Goal: Navigation & Orientation: Find specific page/section

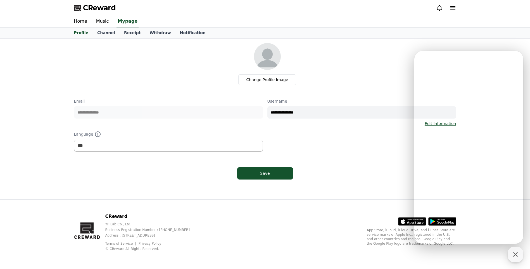
select select "**********"
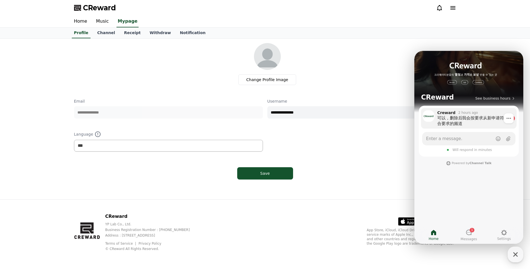
click at [477, 114] on div "Creward 2 hours ago" at bounding box center [472, 112] width 70 height 5
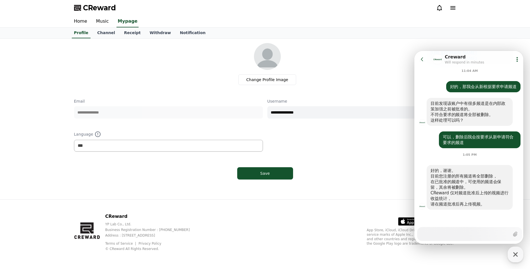
scroll to position [558, 0]
click at [113, 36] on link "Channel" at bounding box center [106, 33] width 27 height 11
click at [145, 33] on link "Withdraw" at bounding box center [160, 33] width 30 height 11
click at [130, 33] on link "Receipt" at bounding box center [133, 33] width 26 height 11
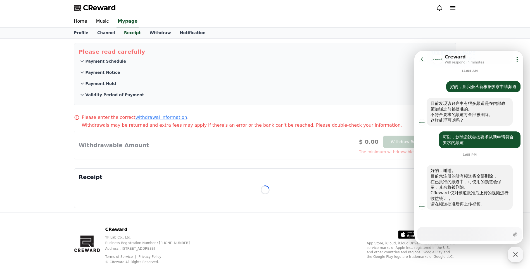
drag, startPoint x: 51, startPoint y: 54, endPoint x: 20, endPoint y: 68, distance: 34.0
click at [20, 68] on div "Please read carefully Payment Schedule Payment Notice Payment Hold Validity Per…" at bounding box center [265, 126] width 530 height 174
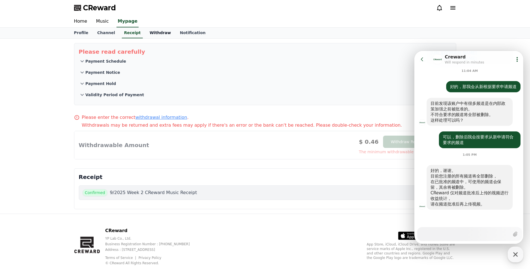
click at [152, 32] on link "Withdraw" at bounding box center [160, 33] width 30 height 11
click at [76, 32] on link "Profile" at bounding box center [81, 33] width 23 height 11
select select "**********"
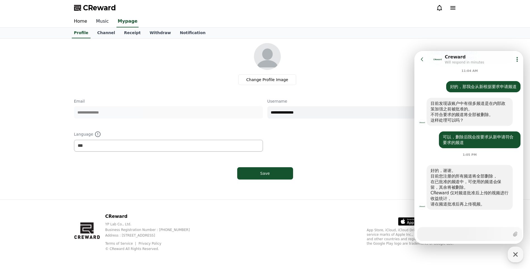
click at [101, 23] on link "Music" at bounding box center [103, 22] width 22 height 12
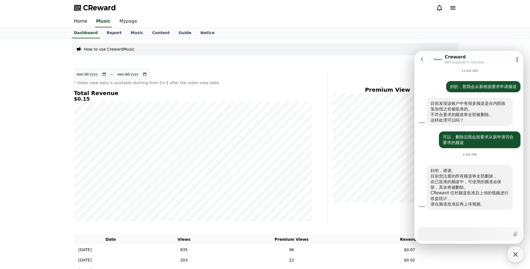
click at [129, 21] on link "Mypage" at bounding box center [128, 22] width 27 height 12
click at [90, 33] on link "Dashboard" at bounding box center [86, 33] width 33 height 10
drag, startPoint x: 931, startPoint y: 307, endPoint x: 480, endPoint y: 222, distance: 458.4
click at [457, 236] on textarea "Messenger Input Textarea" at bounding box center [465, 231] width 89 height 9
click at [511, 254] on icon "button" at bounding box center [515, 254] width 10 height 10
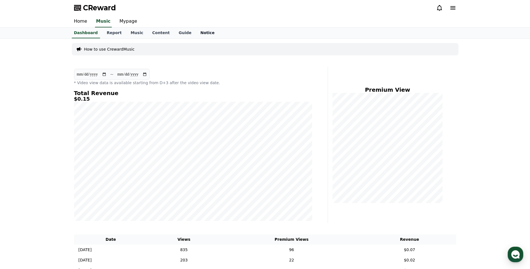
click at [196, 36] on link "Notice" at bounding box center [207, 33] width 23 height 11
click at [131, 23] on link "Mypage" at bounding box center [128, 22] width 27 height 12
select select "**********"
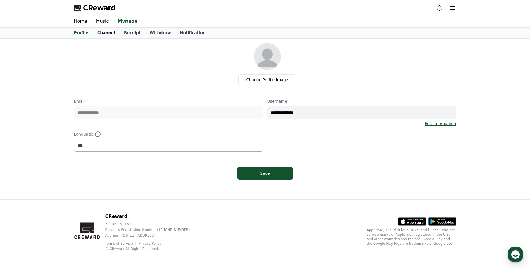
click at [99, 31] on link "Channel" at bounding box center [106, 33] width 27 height 11
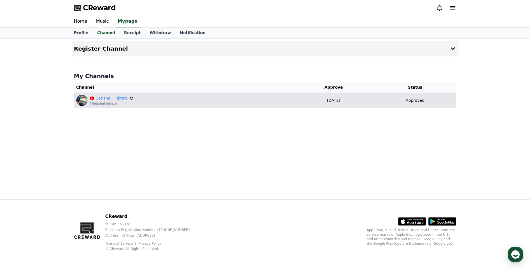
click at [110, 97] on link "Letisha Hildreth" at bounding box center [111, 98] width 31 height 6
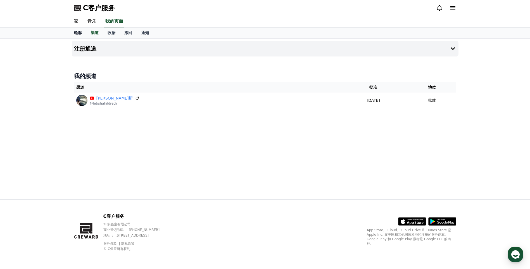
click at [77, 32] on font "轮廓" at bounding box center [78, 32] width 8 height 4
select select "**********"
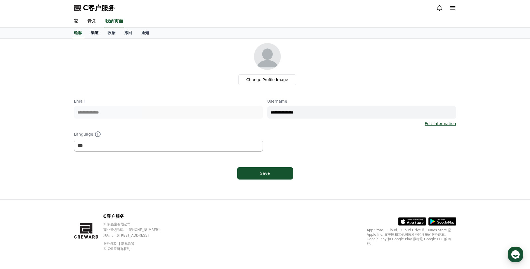
click at [96, 31] on font "渠道" at bounding box center [95, 32] width 8 height 4
click at [113, 30] on font "收据" at bounding box center [112, 32] width 8 height 4
click at [128, 33] on font "撤回" at bounding box center [128, 32] width 8 height 4
click at [143, 32] on font "通知" at bounding box center [145, 32] width 8 height 4
click at [91, 21] on link "音乐" at bounding box center [92, 22] width 18 height 12
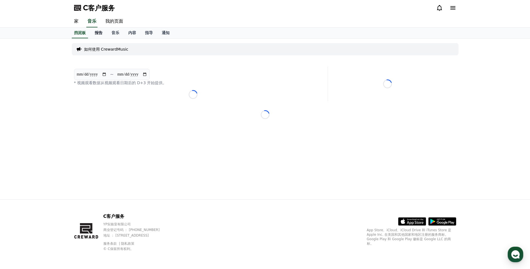
click at [99, 32] on font "报告" at bounding box center [99, 32] width 8 height 4
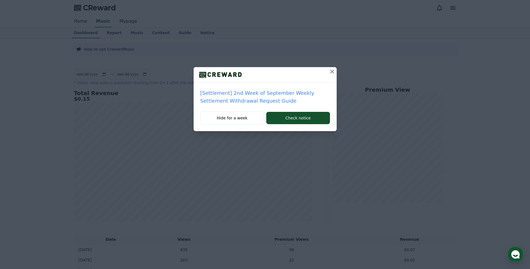
click at [332, 74] on icon at bounding box center [332, 71] width 7 height 7
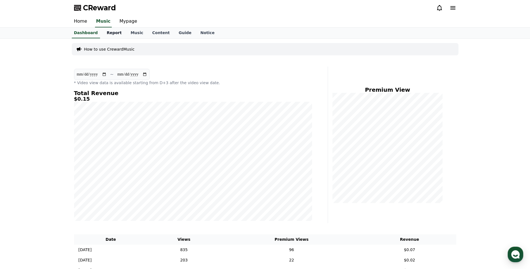
click at [116, 31] on link "Report" at bounding box center [114, 33] width 24 height 11
click at [132, 30] on link "Music" at bounding box center [137, 33] width 22 height 11
click at [511, 253] on icon "button" at bounding box center [515, 254] width 10 height 10
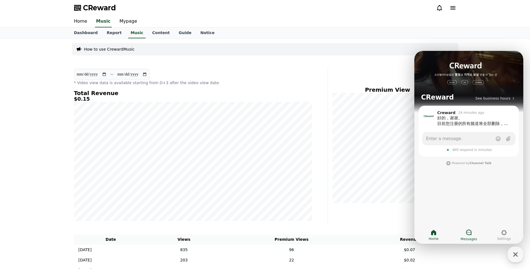
click at [471, 234] on icon at bounding box center [469, 232] width 6 height 6
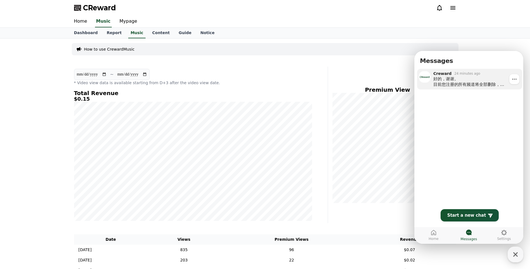
click at [465, 73] on div "24 minutes ago" at bounding box center [467, 73] width 26 height 4
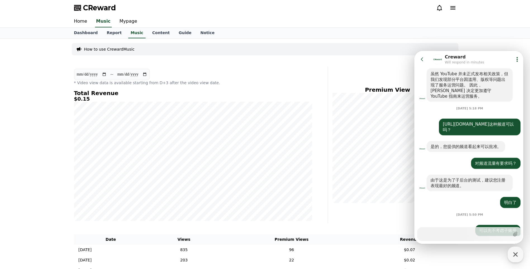
scroll to position [557, 0]
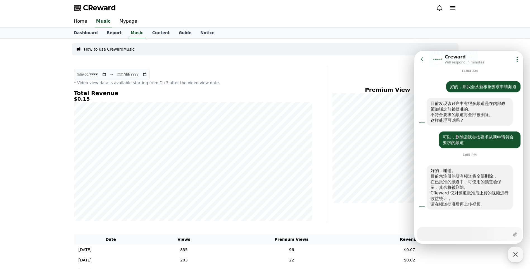
click at [452, 232] on textarea "Messenger Input Textarea" at bounding box center [465, 231] width 89 height 9
click at [449, 231] on textarea "Messenger Input Textarea" at bounding box center [465, 231] width 89 height 9
type textarea "*"
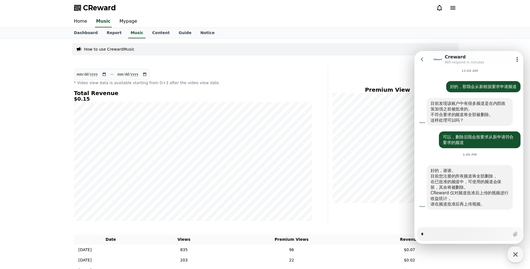
type textarea "**"
type textarea "*"
type textarea "***"
type textarea "*"
type textarea "*****"
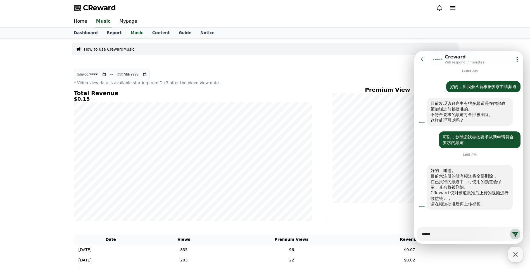
type textarea "*"
type textarea "******"
type textarea "*"
type textarea "**"
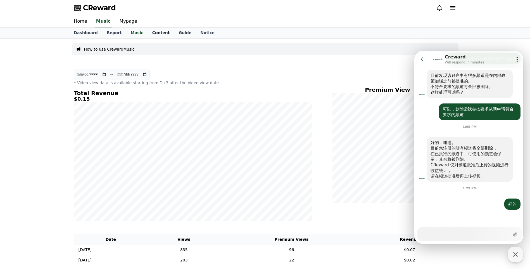
click at [157, 30] on link "Content" at bounding box center [161, 33] width 27 height 11
click at [131, 20] on link "Mypage" at bounding box center [128, 22] width 27 height 12
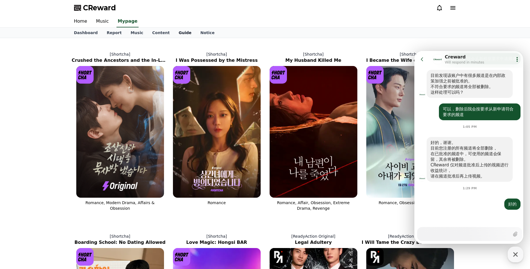
click at [174, 33] on link "Guide" at bounding box center [185, 33] width 22 height 10
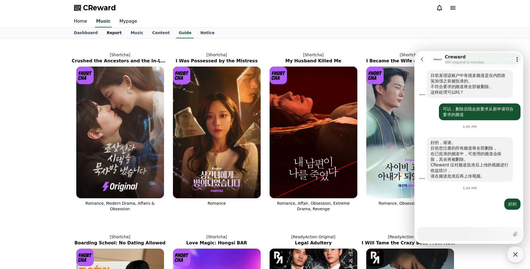
click at [109, 30] on link "Report" at bounding box center [114, 33] width 24 height 11
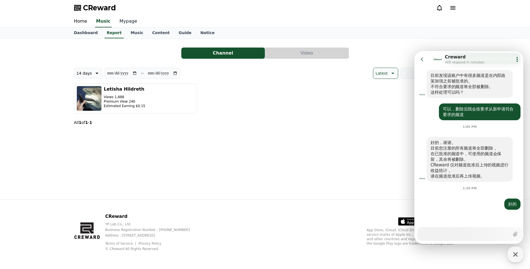
click at [128, 22] on link "Mypage" at bounding box center [128, 22] width 27 height 12
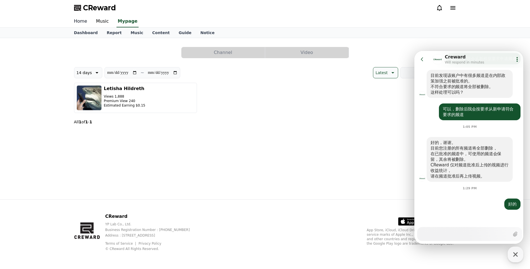
click at [78, 20] on link "Home" at bounding box center [81, 22] width 22 height 12
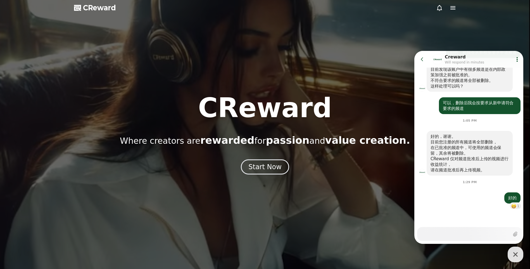
scroll to position [592, 0]
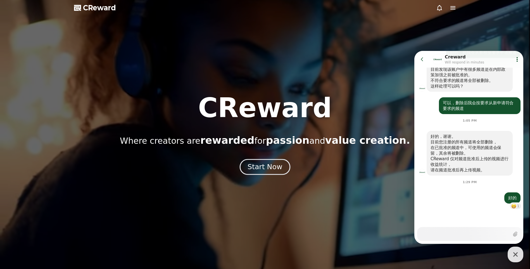
click at [277, 171] on div "Start Now" at bounding box center [264, 166] width 35 height 9
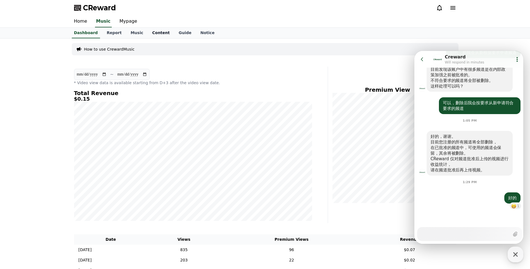
click at [162, 33] on link "Content" at bounding box center [161, 33] width 27 height 11
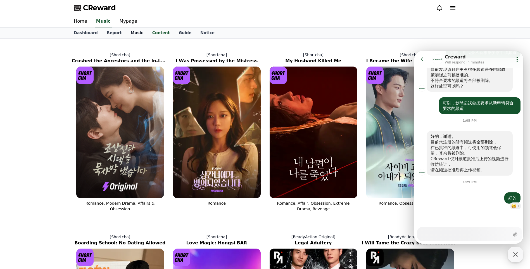
click at [134, 33] on link "Music" at bounding box center [137, 33] width 22 height 11
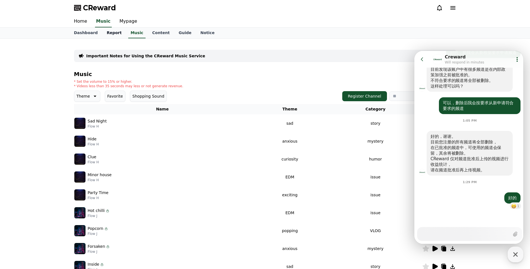
click at [108, 37] on link "Report" at bounding box center [114, 33] width 24 height 11
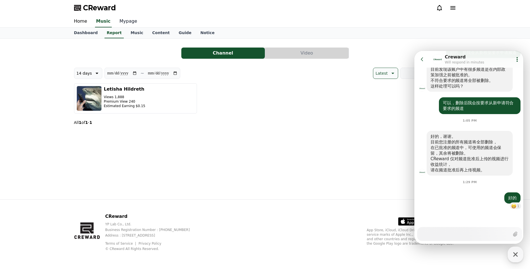
click at [129, 22] on link "Mypage" at bounding box center [128, 22] width 27 height 12
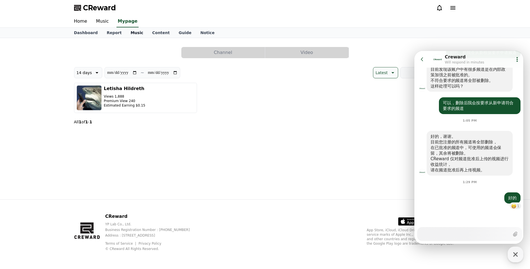
select select "**********"
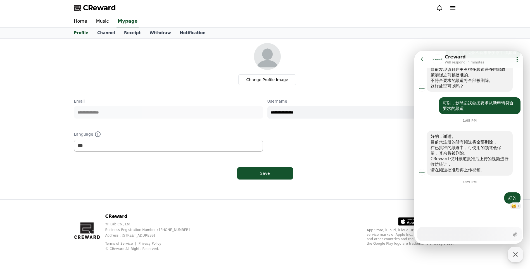
click at [43, 173] on div "**********" at bounding box center [265, 119] width 530 height 161
click at [122, 31] on link "Receipt" at bounding box center [133, 33] width 26 height 11
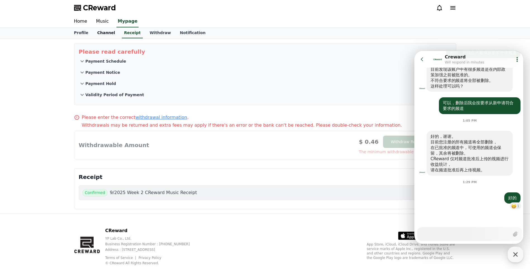
click at [108, 34] on link "Channel" at bounding box center [106, 33] width 27 height 11
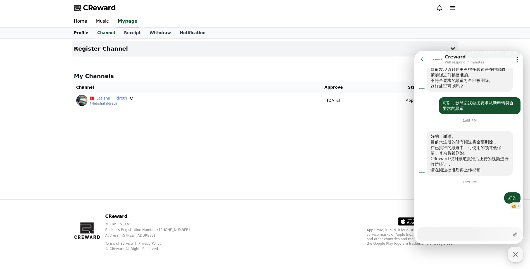
click at [72, 35] on link "Profile" at bounding box center [81, 33] width 23 height 11
select select "**********"
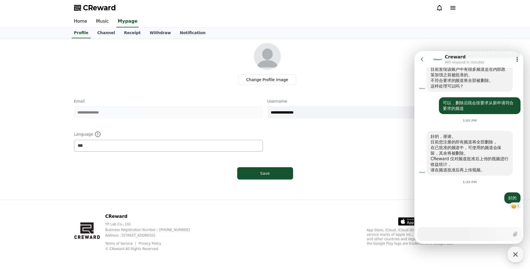
click at [344, 159] on div "**********" at bounding box center [265, 112] width 382 height 139
click at [112, 30] on link "Channel" at bounding box center [106, 33] width 27 height 11
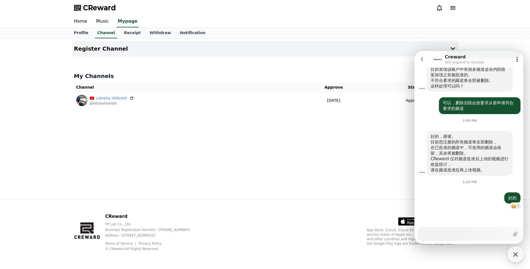
click at [132, 162] on div "Register Channel My Channels Channel Approve Status [PERSON_NAME] @letishahildr…" at bounding box center [265, 119] width 391 height 161
click at [121, 37] on link "Receipt" at bounding box center [133, 33] width 26 height 11
click at [111, 31] on link "Channel" at bounding box center [106, 33] width 27 height 11
click at [273, 120] on div "Register Channel My Channels Channel Approve Status [PERSON_NAME] @letishahildr…" at bounding box center [265, 119] width 391 height 161
drag, startPoint x: 273, startPoint y: 120, endPoint x: 285, endPoint y: 162, distance: 43.4
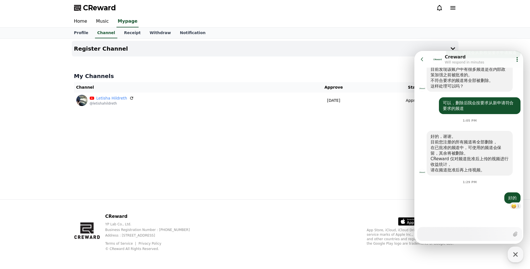
click at [236, 140] on div "Register Channel My Channels Channel Approve Status [PERSON_NAME] @letishahildr…" at bounding box center [265, 119] width 391 height 161
click at [510, 251] on div "button" at bounding box center [516, 254] width 16 height 16
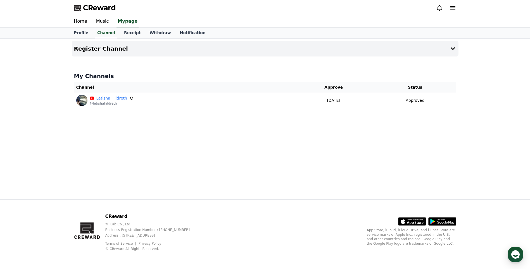
click at [411, 162] on div "Register Channel My Channels Channel Approve Status [PERSON_NAME] @letishahildr…" at bounding box center [265, 119] width 391 height 161
click at [74, 31] on link "Profile" at bounding box center [81, 33] width 23 height 11
select select "**********"
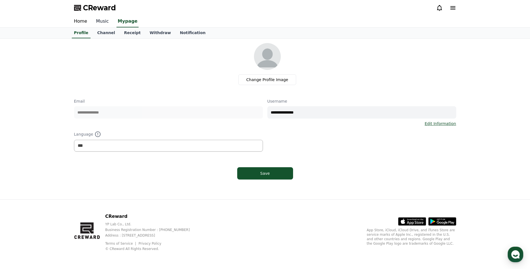
click at [103, 19] on link "Music" at bounding box center [103, 22] width 22 height 12
